Goal: Transaction & Acquisition: Purchase product/service

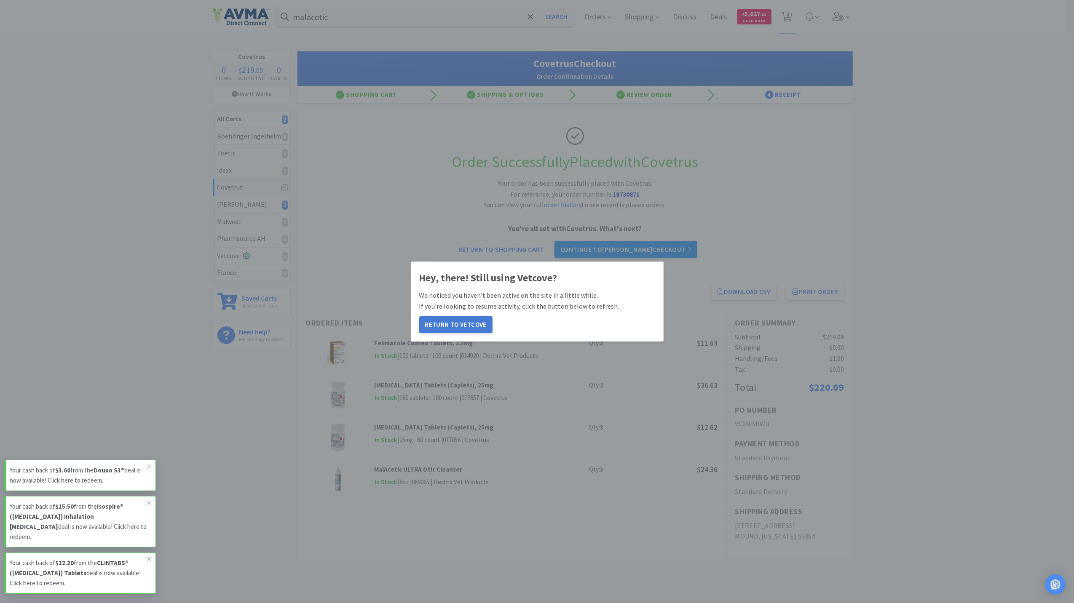
click at [459, 321] on button "Return to Vetcove" at bounding box center [455, 324] width 73 height 17
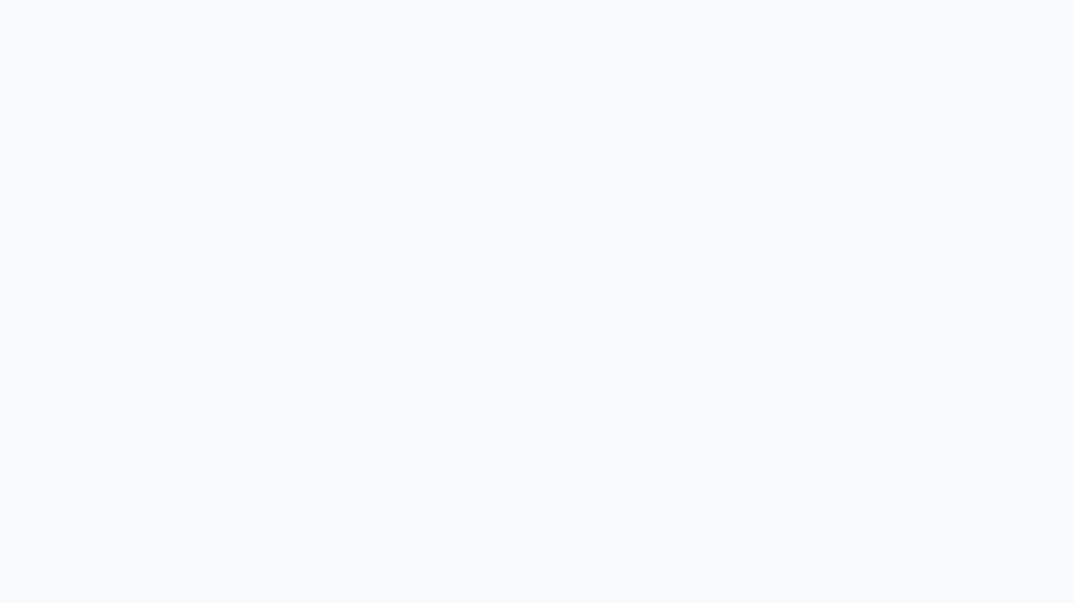
click at [459, 324] on body at bounding box center [537, 301] width 1074 height 603
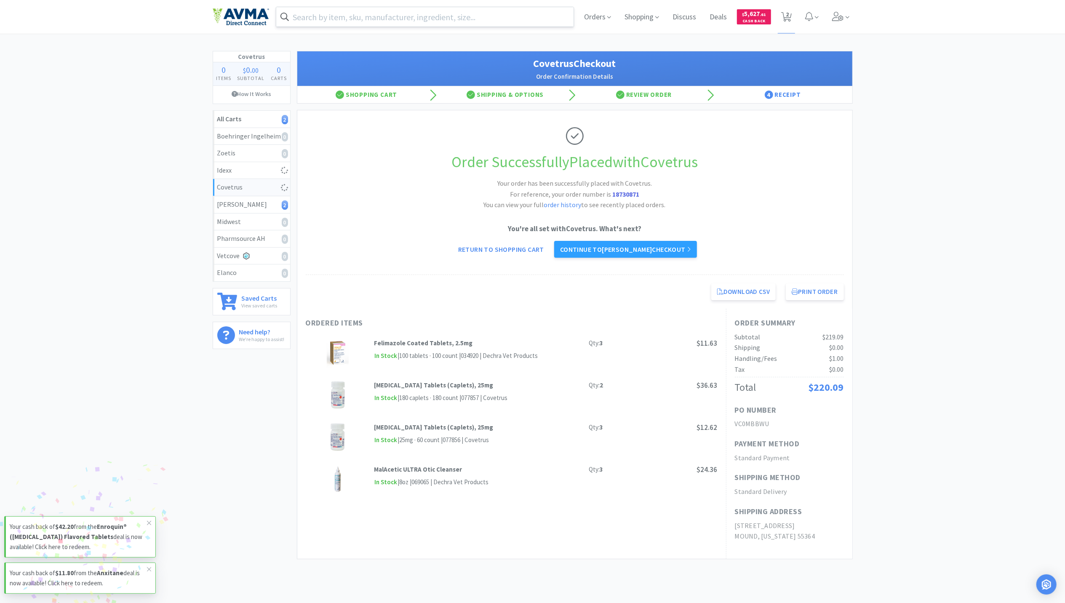
click at [299, 14] on input "text" at bounding box center [425, 16] width 298 height 19
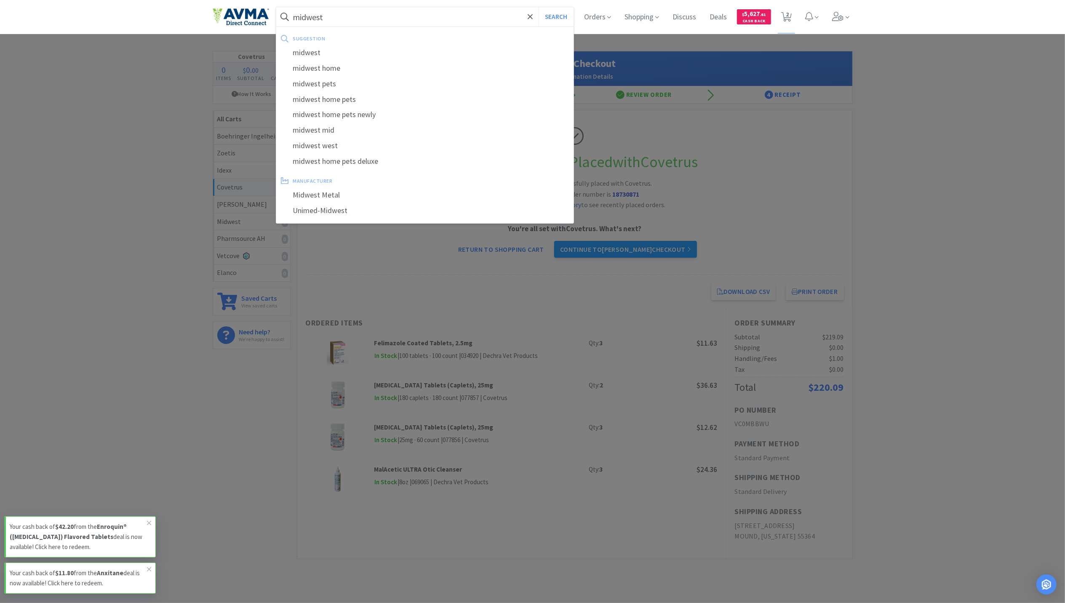
type input "midwest"
click at [539, 7] on button "Search" at bounding box center [556, 16] width 35 height 19
select select "3"
select select "1"
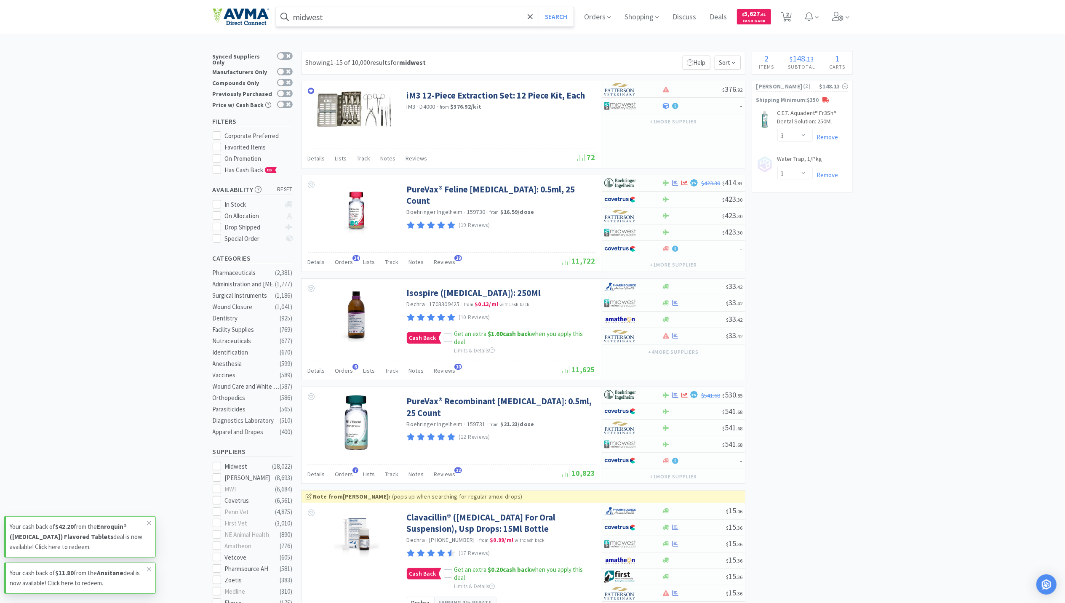
click at [341, 20] on input "midwest" at bounding box center [425, 16] width 298 height 19
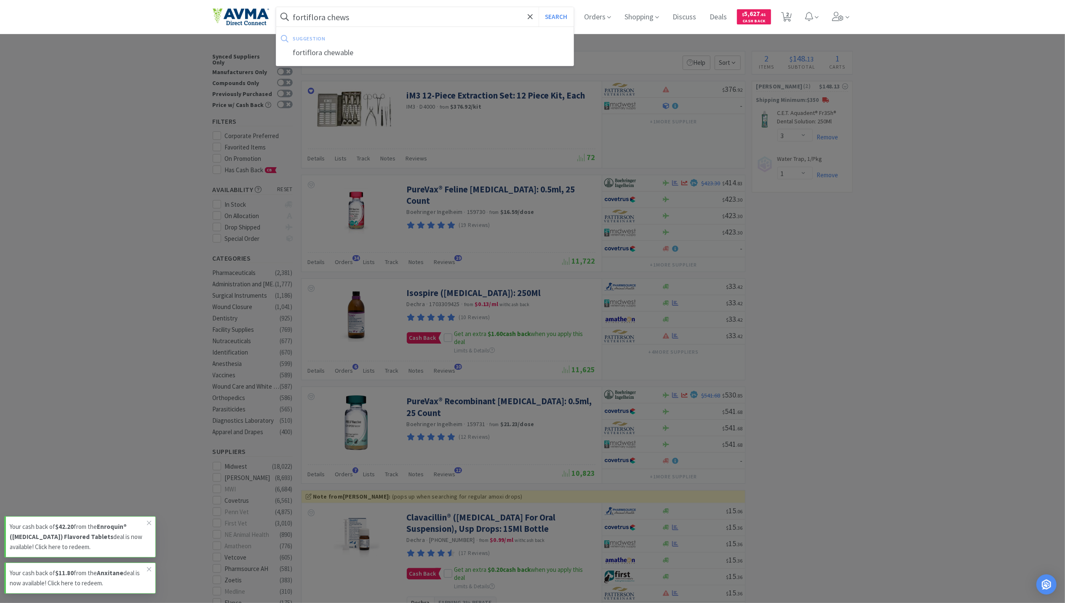
type input "fortiflora chews"
click at [539, 7] on button "Search" at bounding box center [556, 16] width 35 height 19
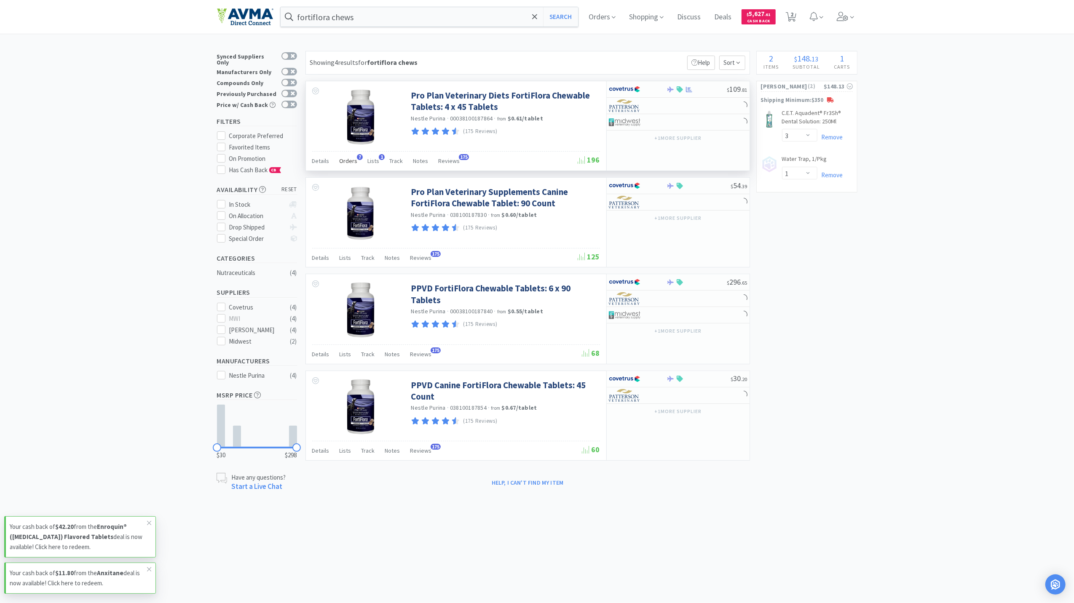
click at [349, 160] on span "Orders" at bounding box center [348, 161] width 18 height 8
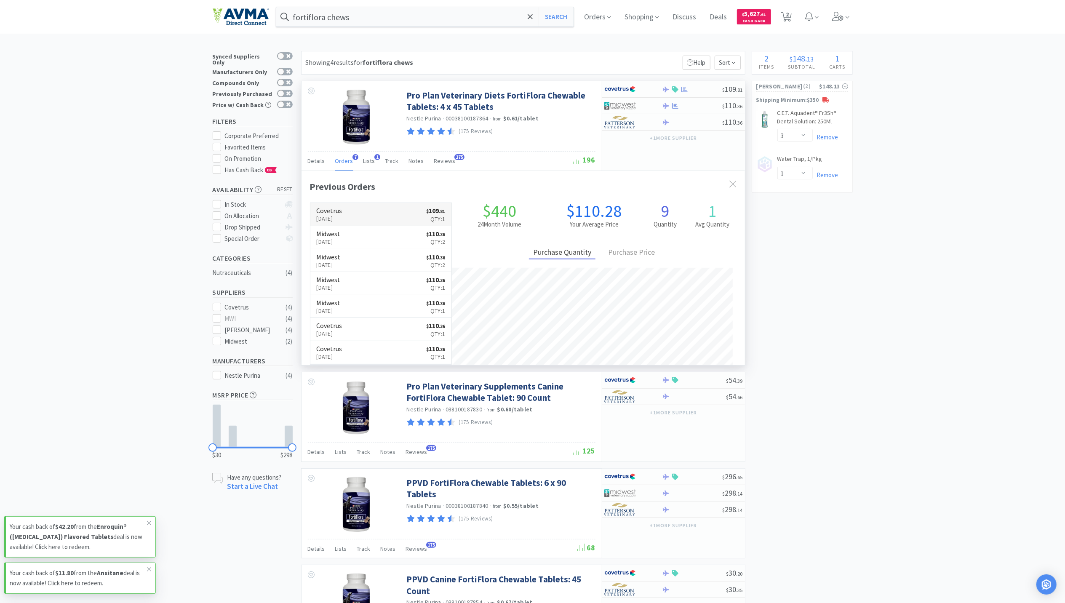
scroll to position [218, 443]
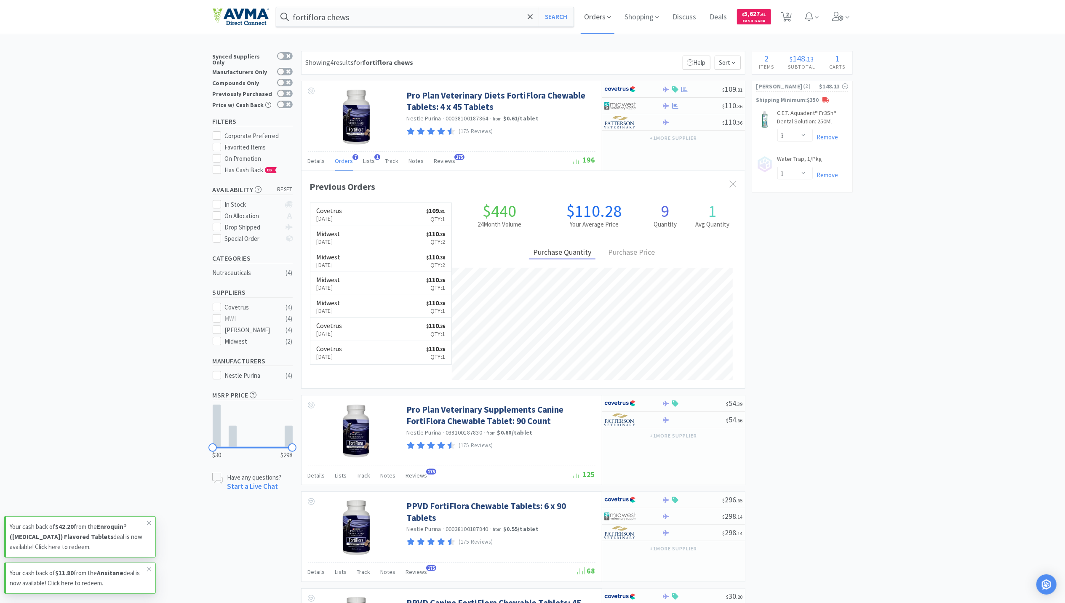
click at [605, 8] on span "Orders" at bounding box center [598, 17] width 34 height 34
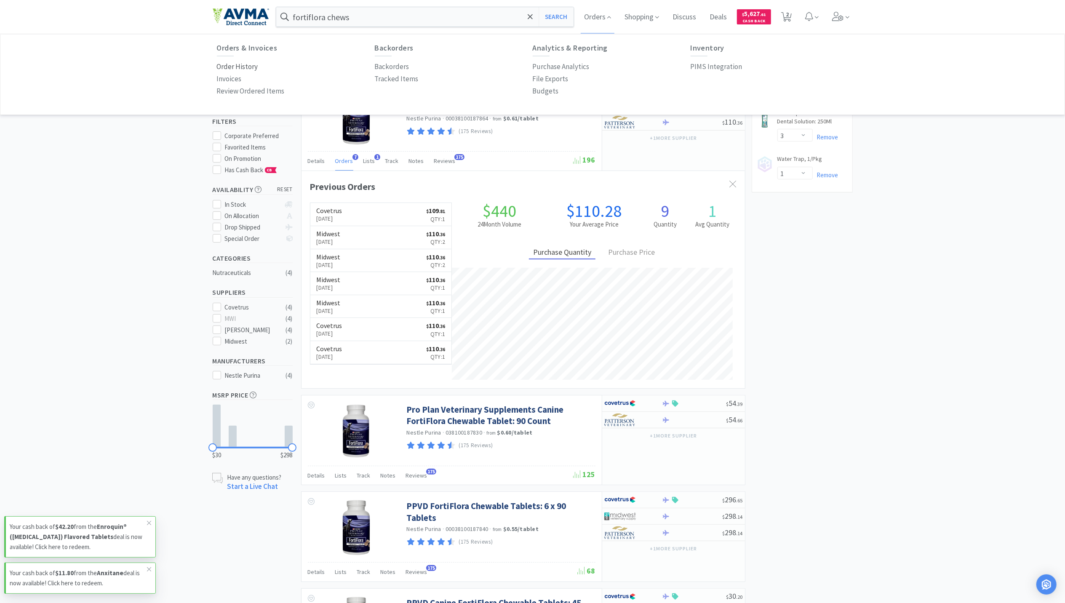
click at [249, 63] on p "Order History" at bounding box center [237, 66] width 41 height 11
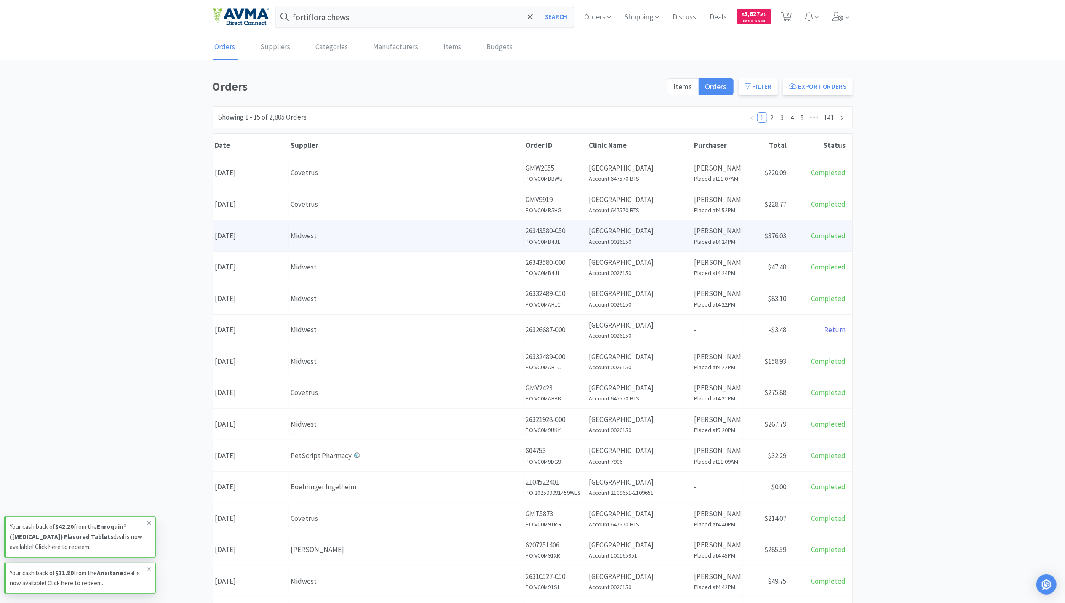
click at [302, 238] on div "Midwest" at bounding box center [406, 235] width 230 height 11
click at [262, 233] on div "Date [DATE]" at bounding box center [251, 235] width 76 height 21
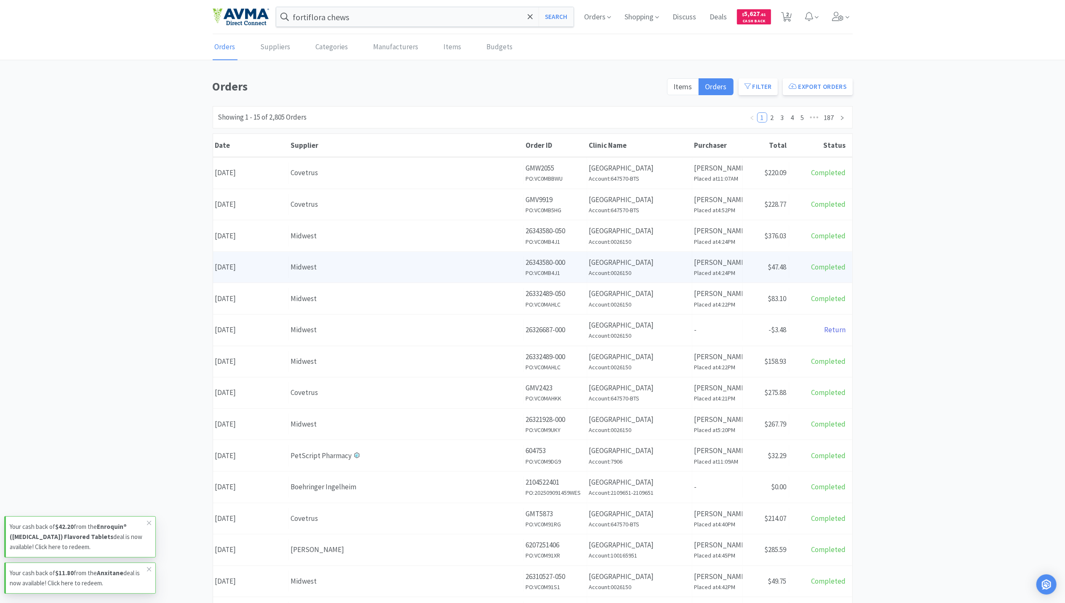
click at [267, 271] on div "Date [DATE]" at bounding box center [251, 266] width 76 height 21
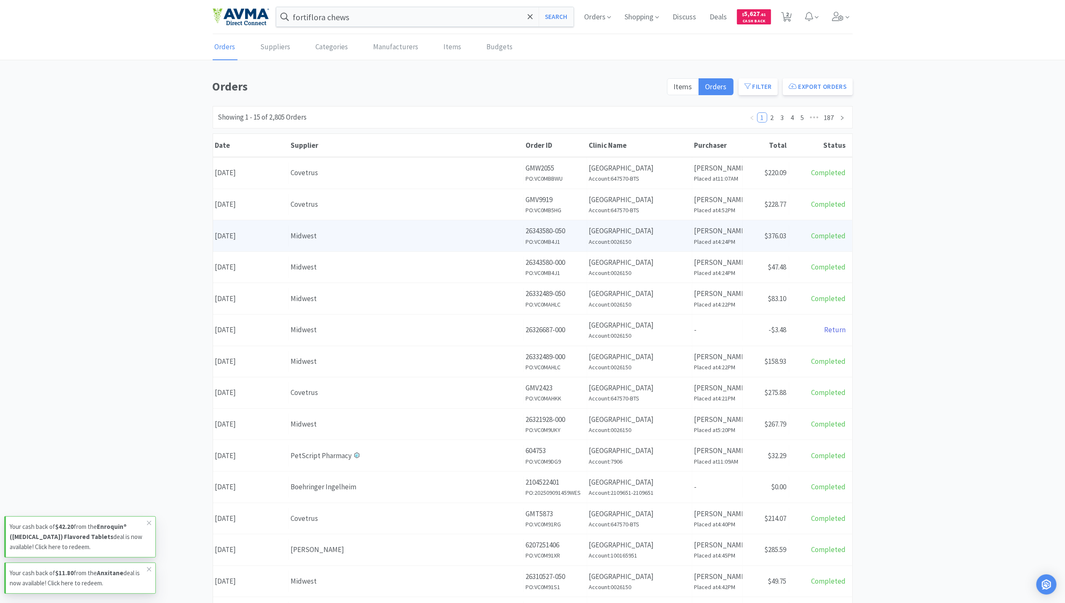
click at [299, 240] on div "Midwest" at bounding box center [406, 235] width 230 height 11
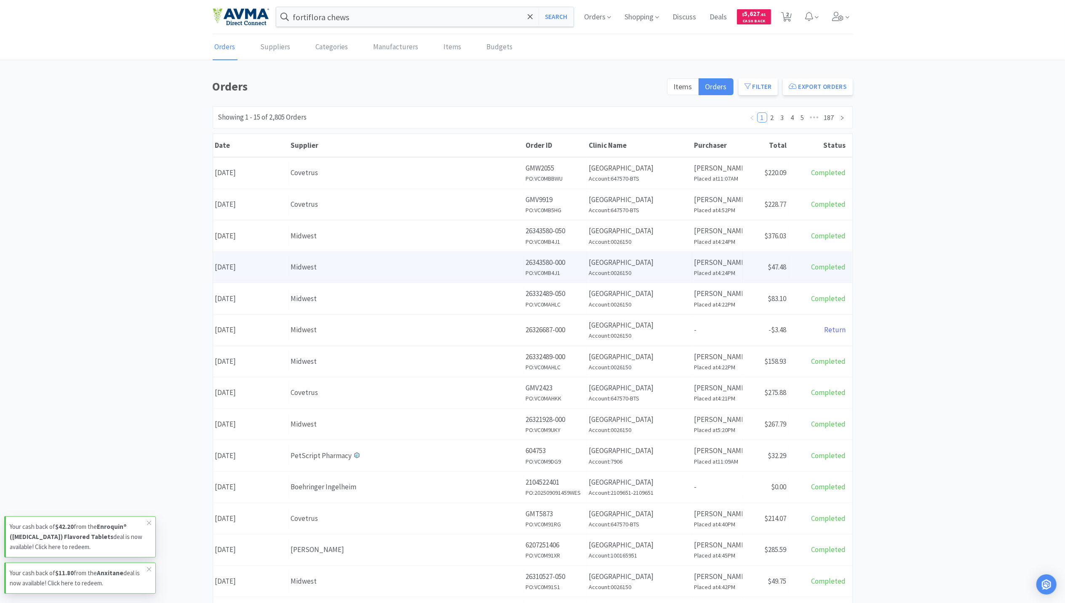
click at [301, 263] on div "Midwest" at bounding box center [406, 267] width 230 height 11
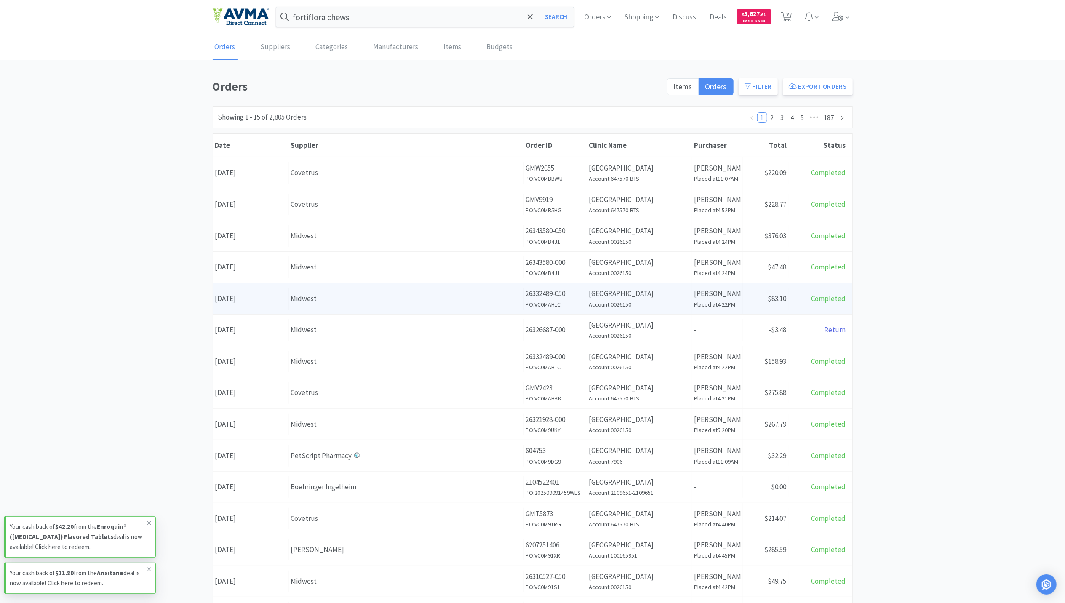
click at [318, 304] on div "Midwest" at bounding box center [406, 298] width 230 height 11
